Goal: Task Accomplishment & Management: Use online tool/utility

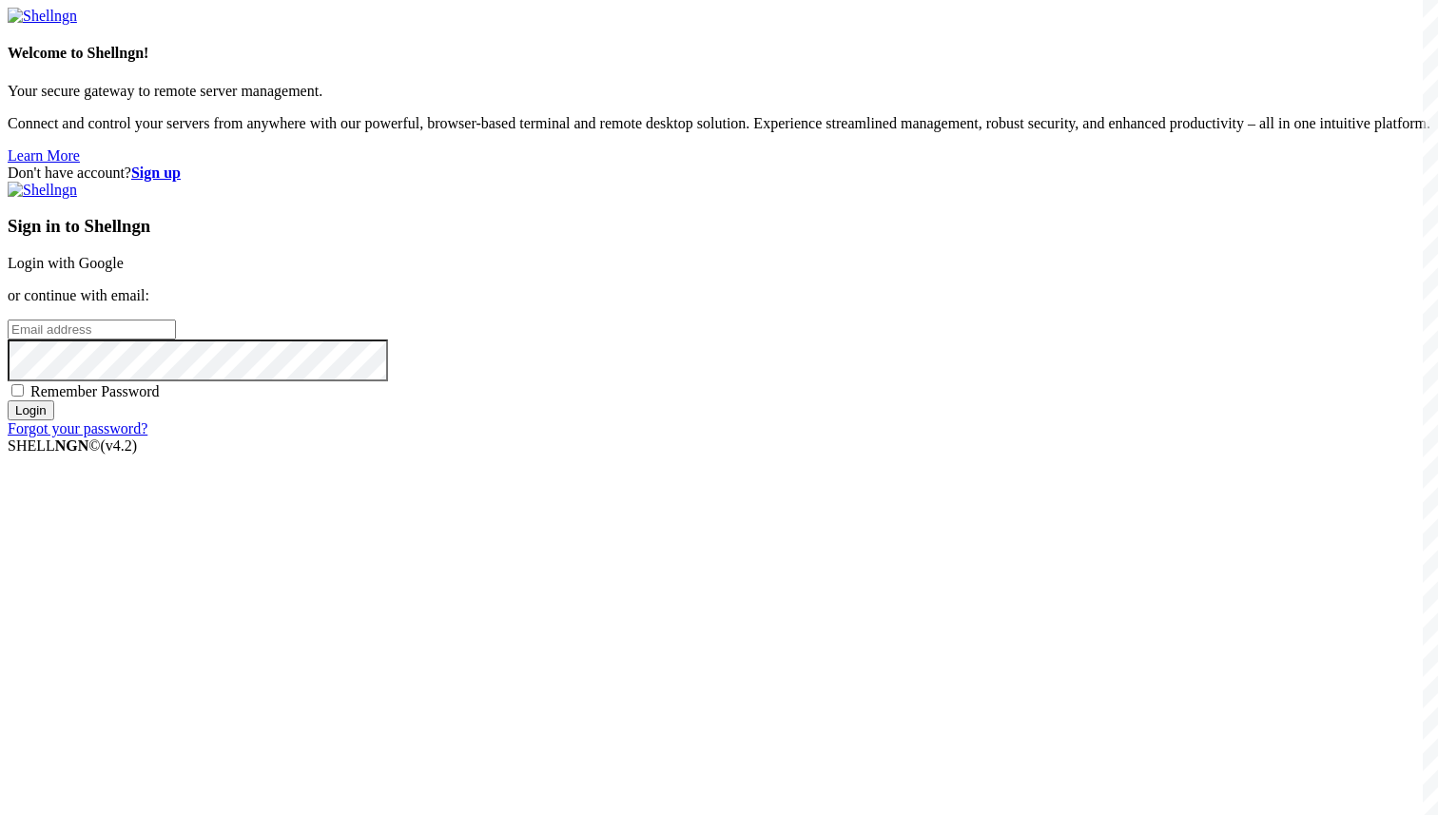
click at [176, 340] on input "email" at bounding box center [92, 330] width 168 height 20
paste input "[EMAIL_ADDRESS][DOMAIN_NAME]"
type input "[EMAIL_ADDRESS][DOMAIN_NAME]"
click at [160, 399] on span "Remember Password" at bounding box center [94, 391] width 129 height 16
click at [24, 397] on input "Remember Password" at bounding box center [17, 390] width 12 height 12
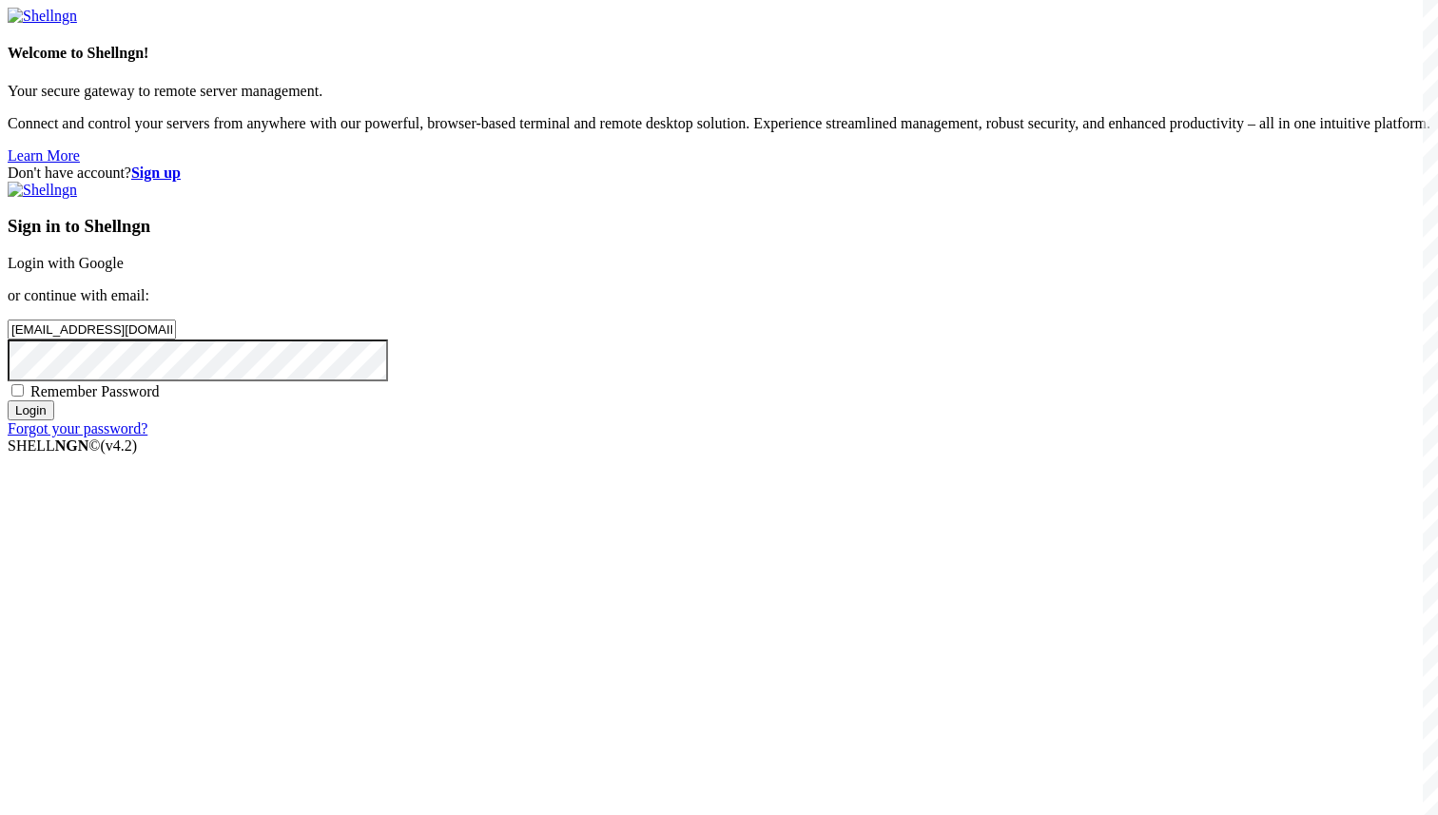
checkbox input "true"
click at [54, 420] on input "Login" at bounding box center [31, 410] width 47 height 20
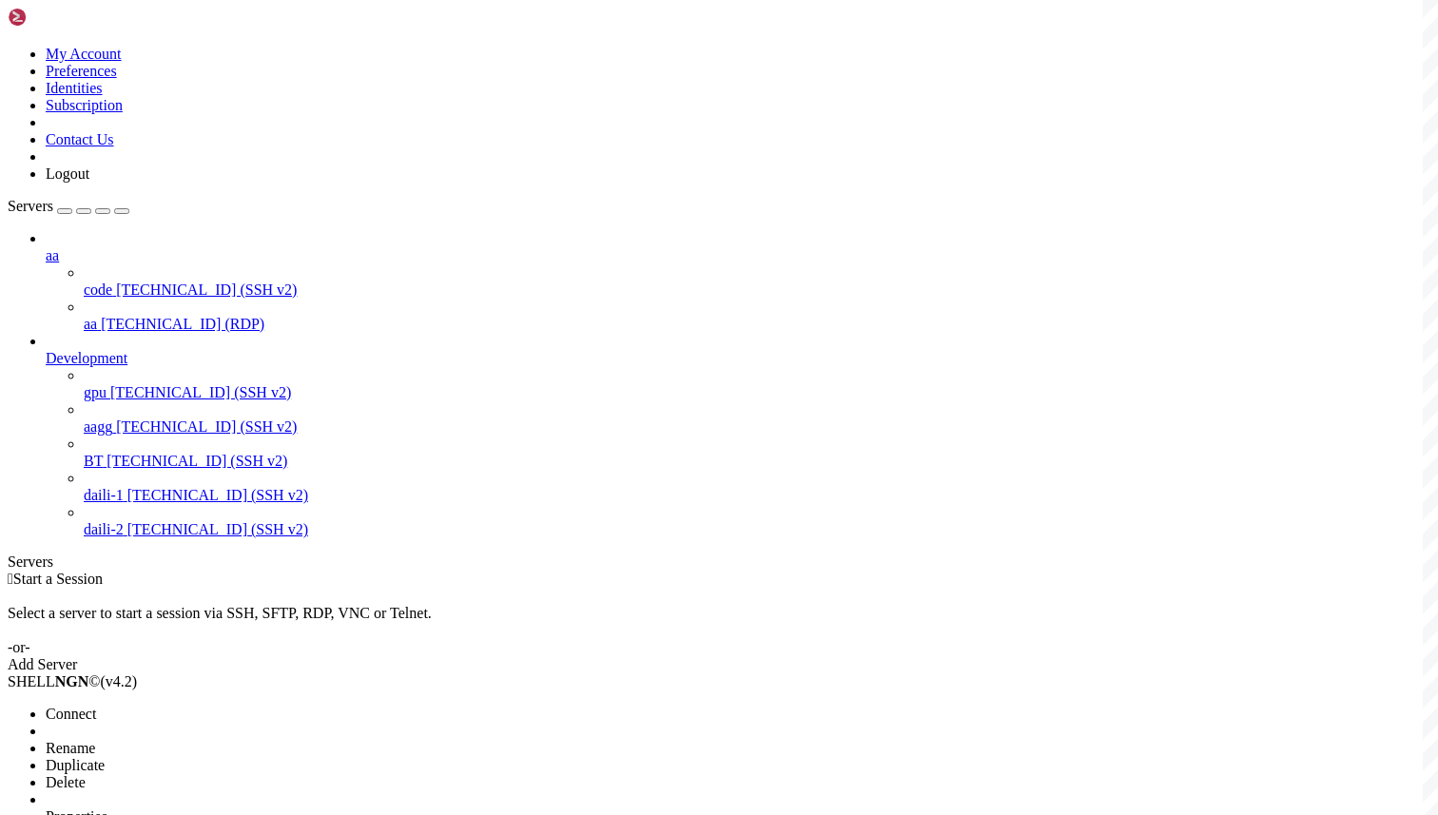
click at [96, 706] on span "Connect" at bounding box center [71, 714] width 50 height 16
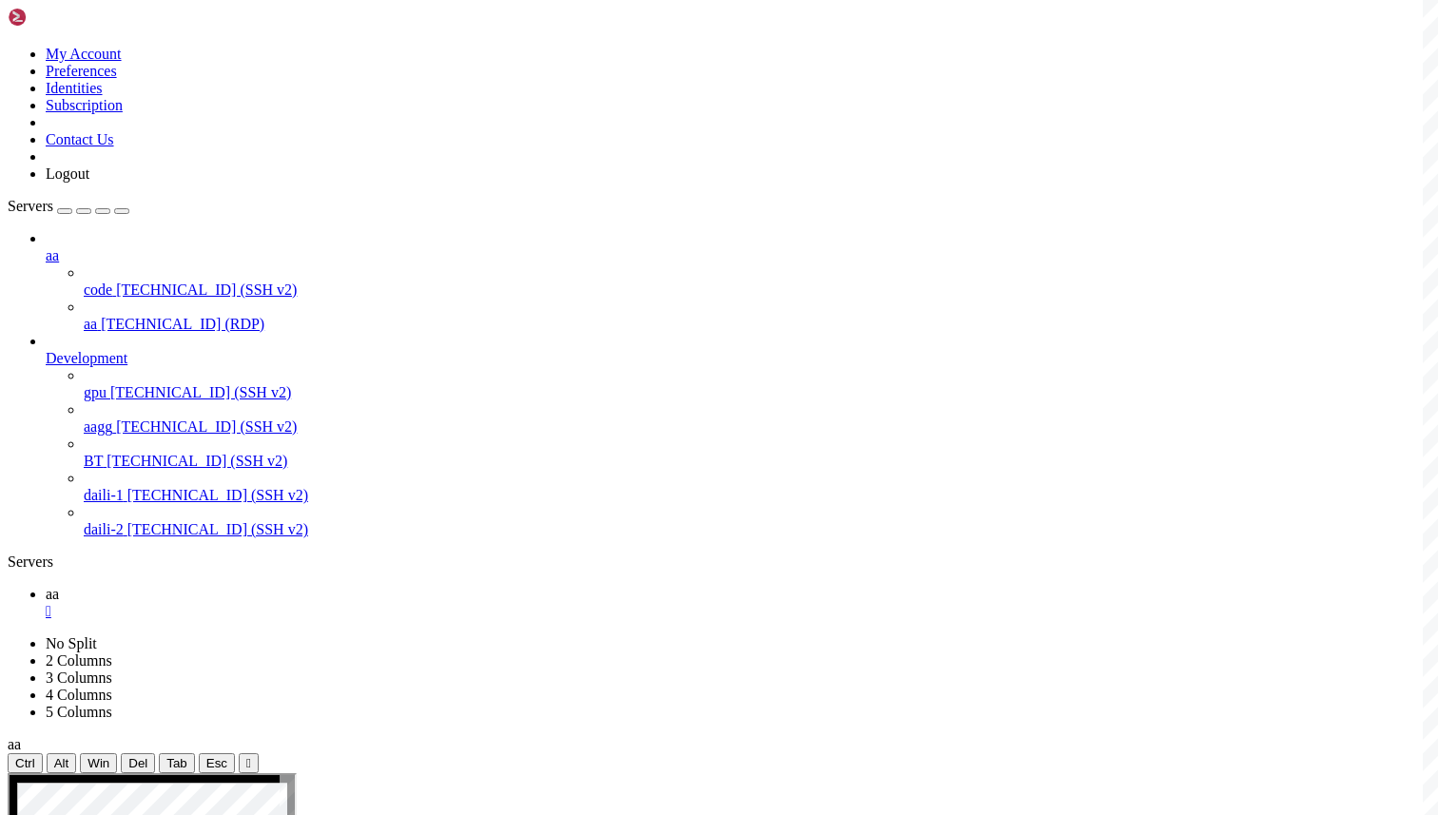
click at [302, 603] on div "" at bounding box center [738, 611] width 1385 height 17
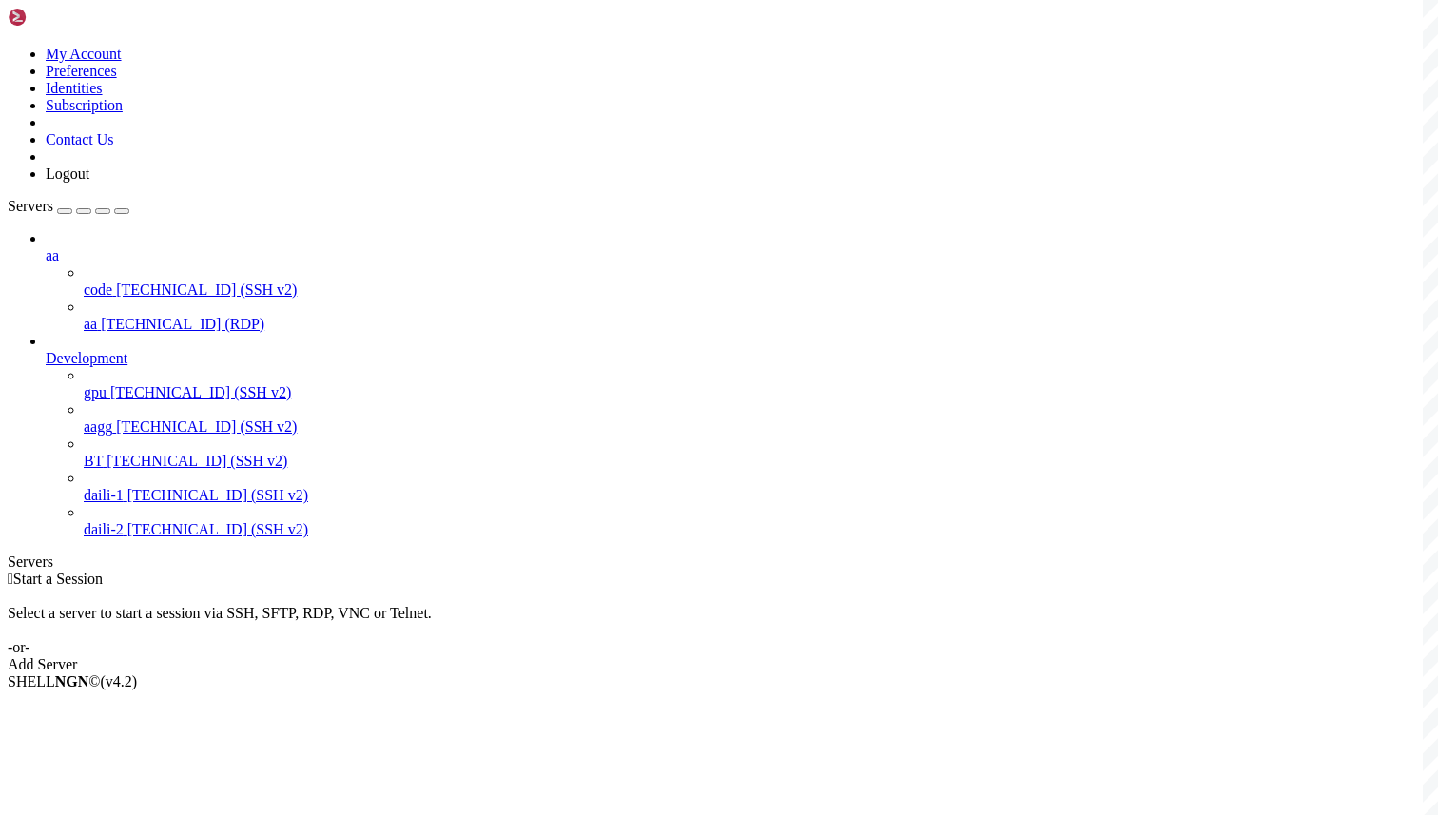
click at [738, 571] on div " Start a Session Select a server to start a session via SSH, SFTP, RDP, VNC or…" at bounding box center [719, 622] width 1423 height 103
